Goal: Task Accomplishment & Management: Complete application form

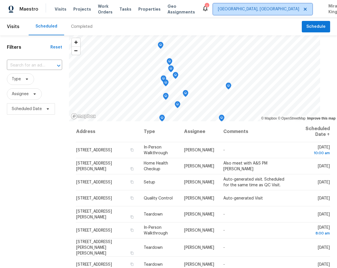
click at [264, 13] on span "[GEOGRAPHIC_DATA], [GEOGRAPHIC_DATA]" at bounding box center [262, 8] width 99 height 11
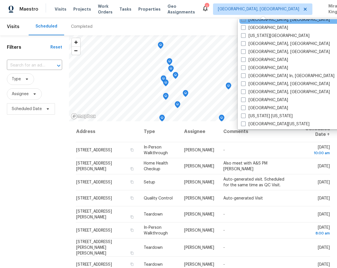
click at [260, 21] on label "[GEOGRAPHIC_DATA], [GEOGRAPHIC_DATA]" at bounding box center [285, 20] width 89 height 6
click at [245, 21] on input "[GEOGRAPHIC_DATA], [GEOGRAPHIC_DATA]" at bounding box center [243, 19] width 4 height 4
checkbox input "true"
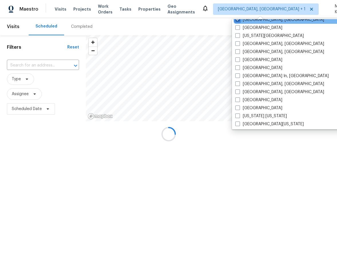
scroll to position [204, 0]
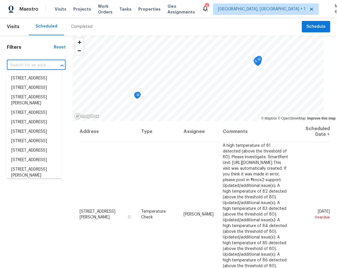
click at [39, 66] on input "text" at bounding box center [28, 65] width 43 height 9
paste input "[STREET_ADDRESS]"
type input "[STREET_ADDRESS]"
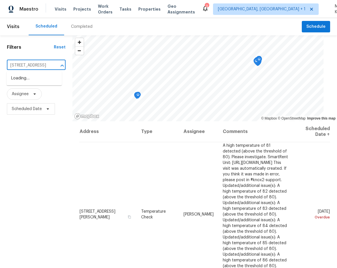
scroll to position [0, 3]
click at [31, 82] on li "[STREET_ADDRESS]" at bounding box center [34, 78] width 55 height 9
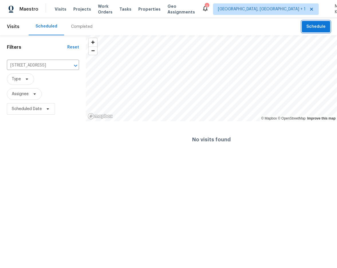
click at [312, 31] on button "Schedule" at bounding box center [316, 27] width 28 height 12
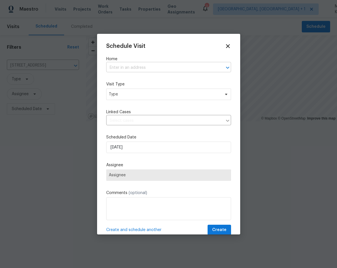
click at [200, 66] on input "text" at bounding box center [160, 67] width 109 height 9
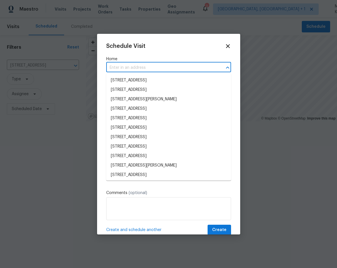
paste input "[STREET_ADDRESS]"
type input "[STREET_ADDRESS]"
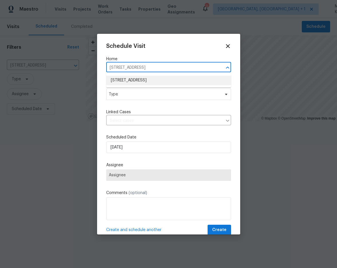
click at [190, 81] on li "[STREET_ADDRESS]" at bounding box center [168, 80] width 125 height 9
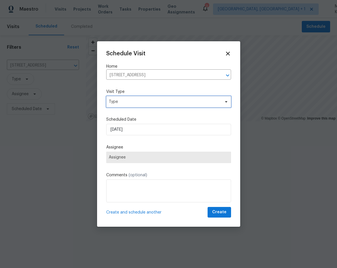
click at [175, 96] on span "Type" at bounding box center [168, 101] width 125 height 11
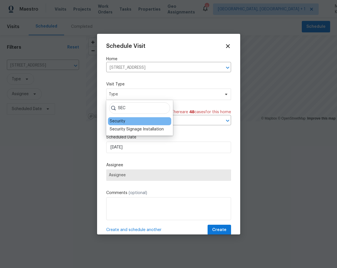
type input "SEC"
click at [145, 121] on div "Security" at bounding box center [139, 121] width 63 height 8
click at [131, 121] on div "Security" at bounding box center [139, 121] width 63 height 8
click at [117, 121] on div "Security" at bounding box center [117, 121] width 15 height 6
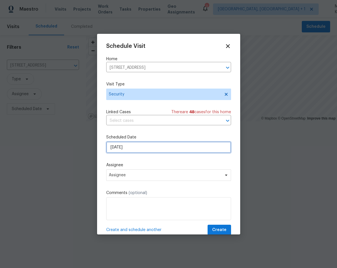
click at [124, 142] on input "[DATE]" at bounding box center [168, 146] width 125 height 11
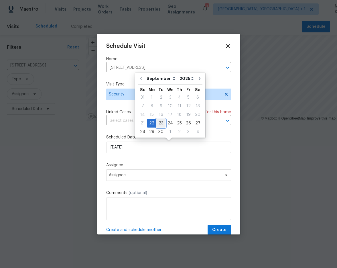
click at [161, 121] on div "23" at bounding box center [160, 123] width 9 height 8
type input "[DATE]"
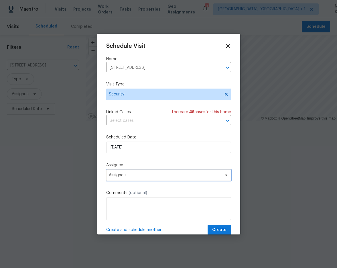
click at [138, 178] on span "Assignee" at bounding box center [168, 174] width 125 height 11
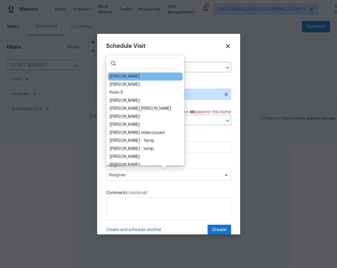
click at [143, 78] on div "[PERSON_NAME]" at bounding box center [145, 76] width 75 height 8
click at [131, 76] on div "[PERSON_NAME]" at bounding box center [125, 77] width 30 height 6
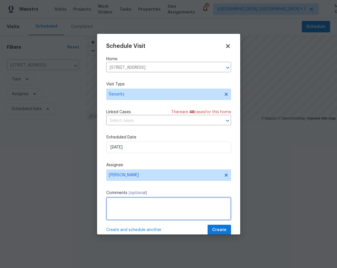
click at [137, 200] on textarea at bounding box center [168, 208] width 125 height 23
type textarea "Please update LBC it may have been compromised and used in a rental scam"
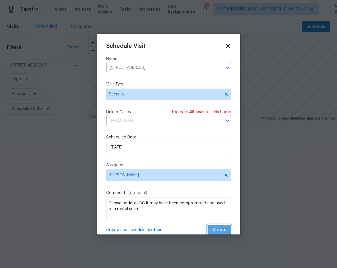
click at [218, 228] on span "Create" at bounding box center [219, 229] width 14 height 7
